Goal: Navigation & Orientation: Find specific page/section

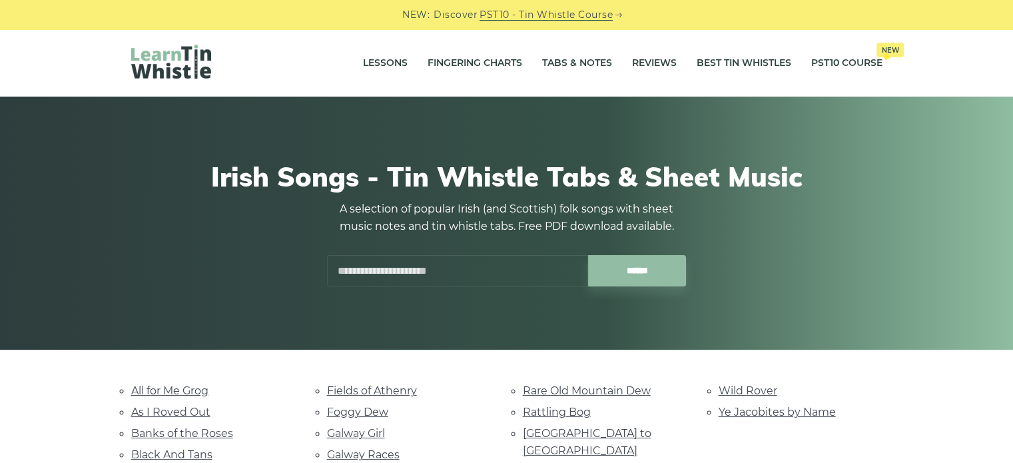
click at [466, 273] on input "text" at bounding box center [457, 270] width 261 height 31
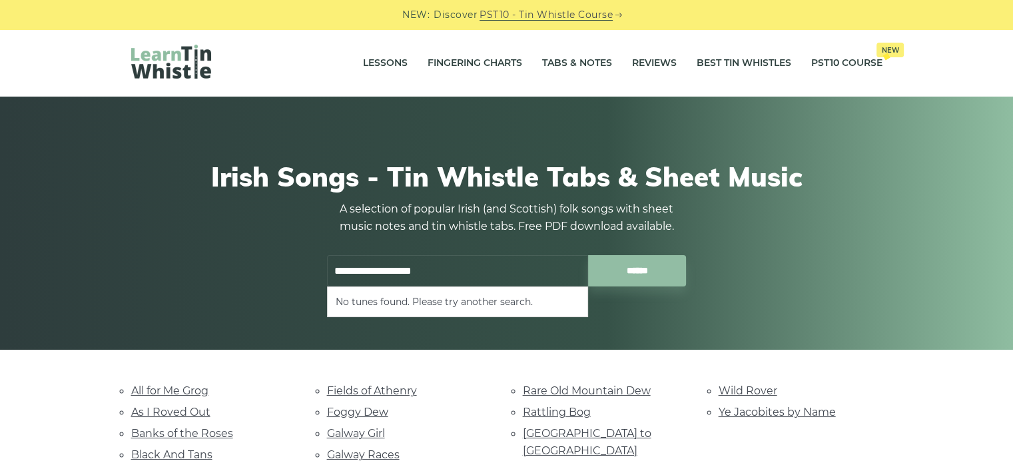
type input "**********"
click at [588, 255] on input "******" at bounding box center [637, 270] width 98 height 31
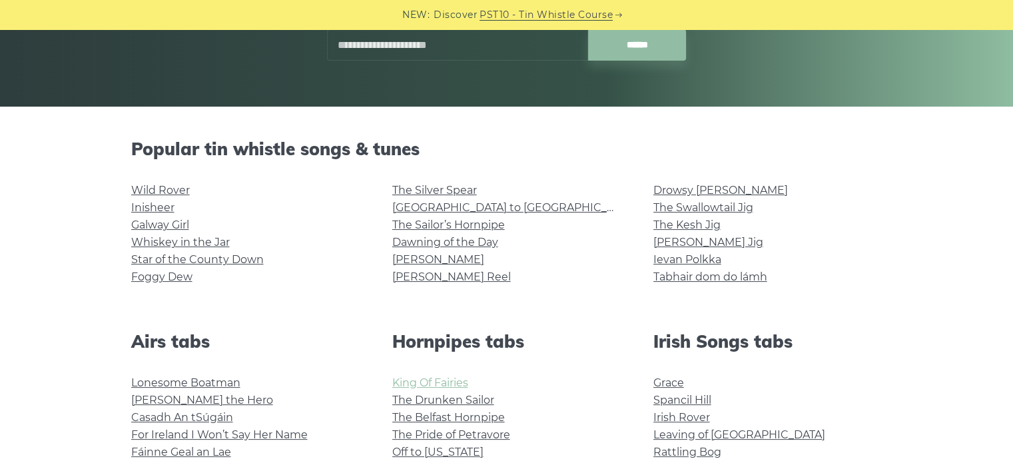
scroll to position [400, 0]
